Goal: Transaction & Acquisition: Subscribe to service/newsletter

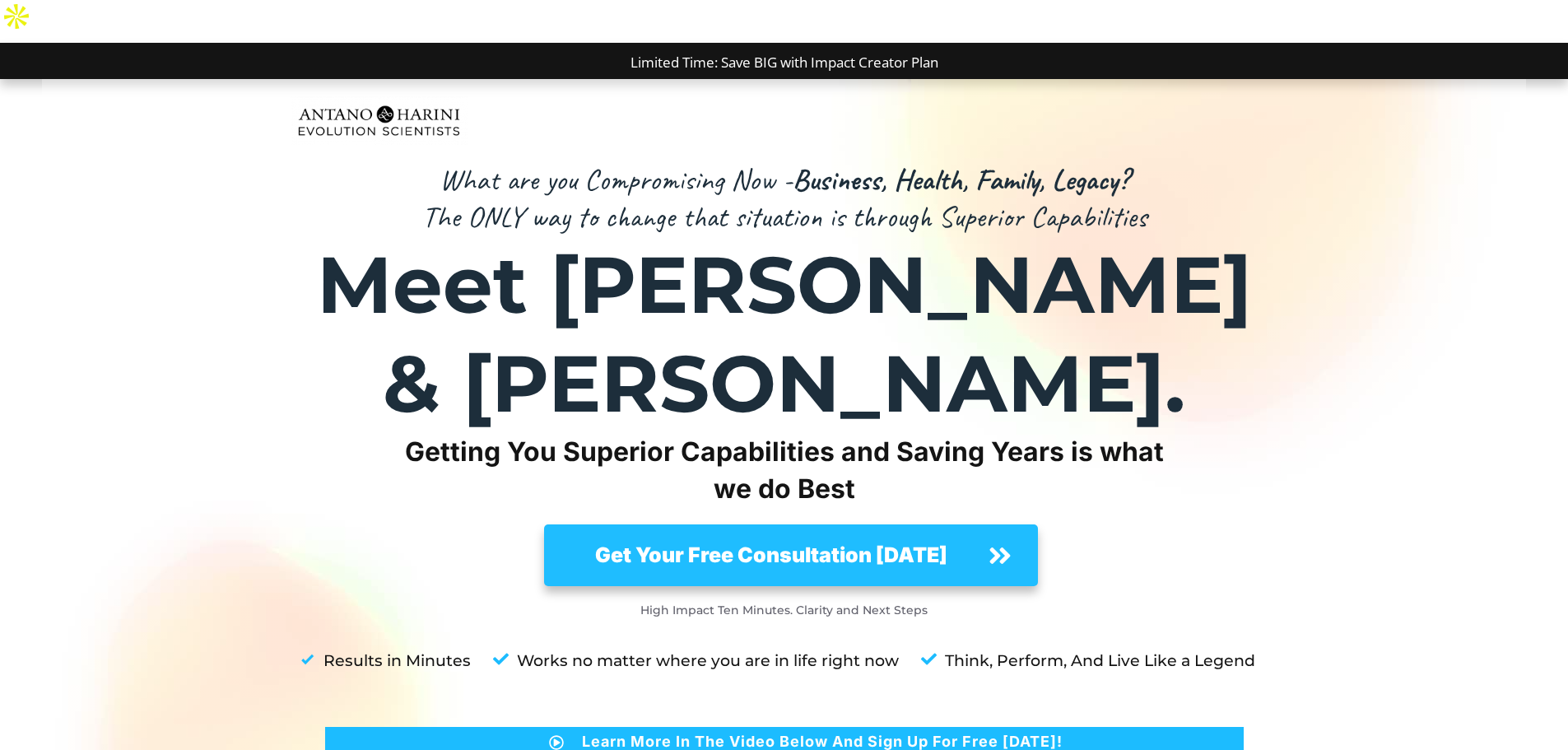
click at [854, 543] on strong "Get Your Free Consultation Today" at bounding box center [771, 555] width 353 height 24
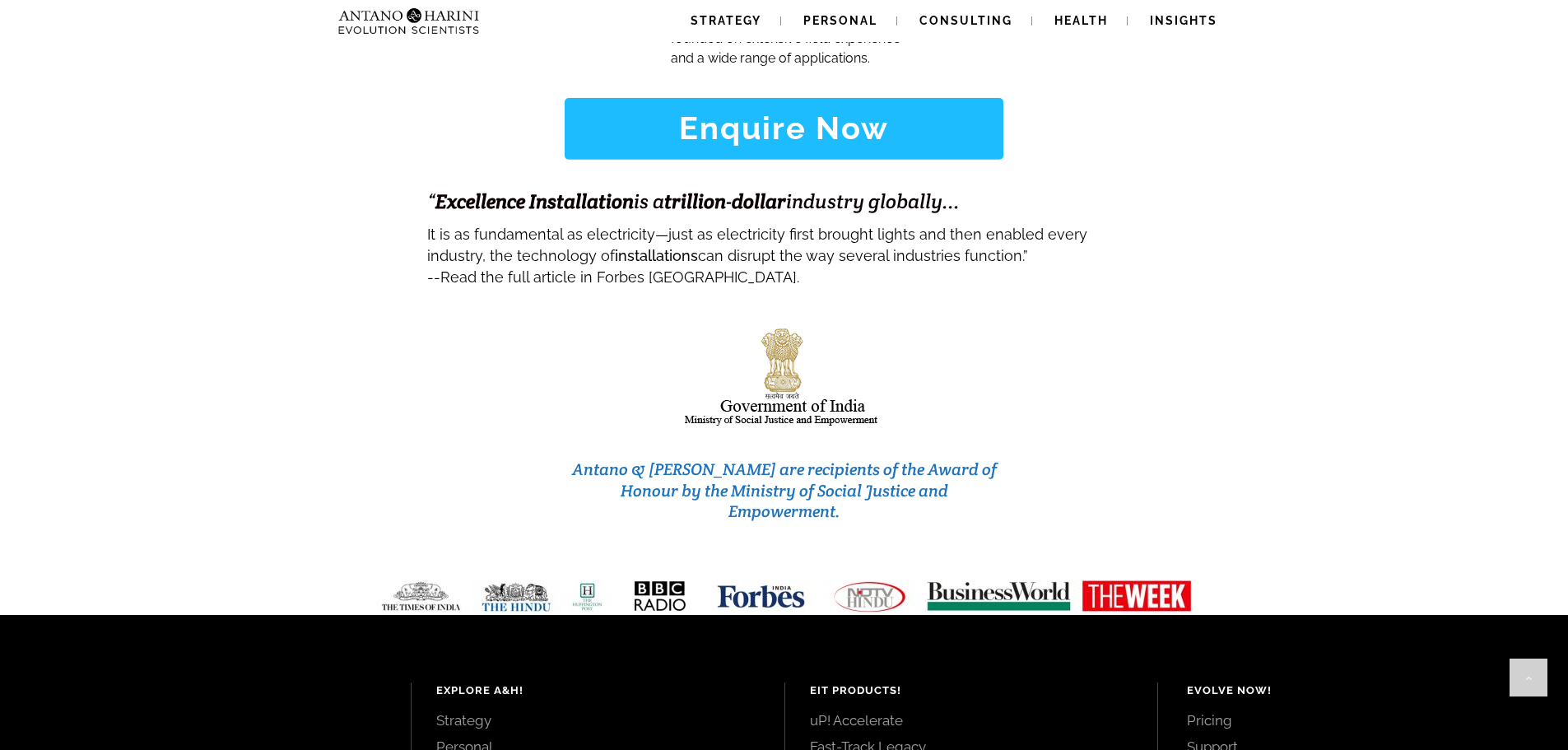
scroll to position [6933, 0]
